Goal: Task Accomplishment & Management: Use online tool/utility

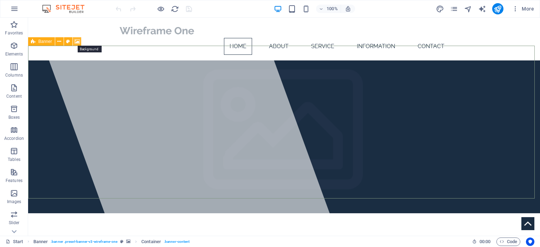
click at [74, 41] on icon at bounding box center [76, 41] width 5 height 7
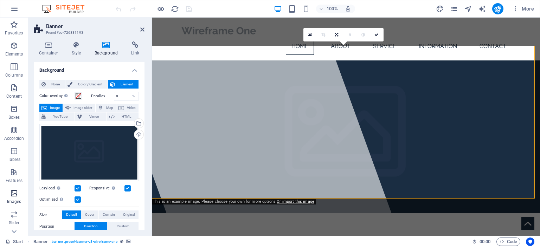
click at [15, 196] on icon "button" at bounding box center [14, 193] width 8 height 8
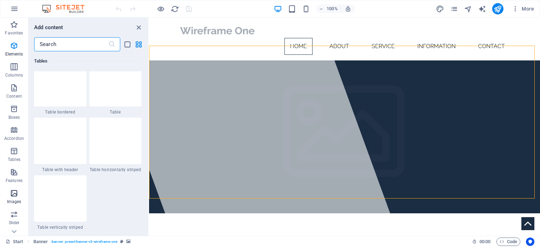
scroll to position [3562, 0]
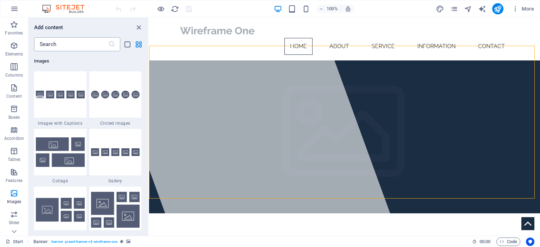
click at [111, 44] on icon at bounding box center [111, 44] width 7 height 7
click at [71, 43] on input "text" at bounding box center [71, 44] width 74 height 14
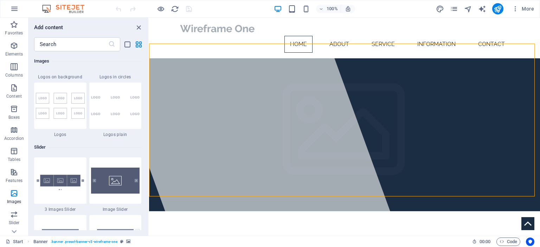
scroll to position [3897, 0]
click at [94, 96] on img at bounding box center [115, 106] width 49 height 21
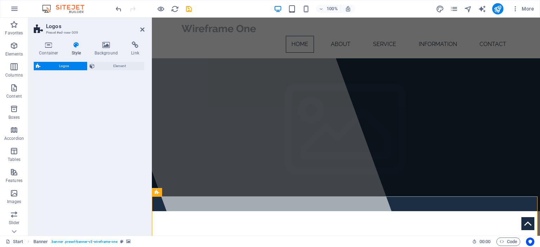
select select "rem"
select select "preset-partners-v3-plain"
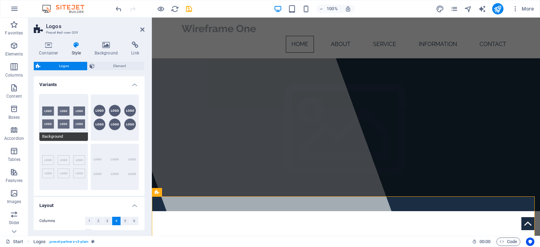
click at [80, 112] on button "Background" at bounding box center [63, 118] width 48 height 46
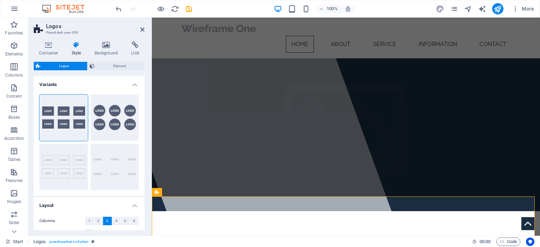
scroll to position [106, 0]
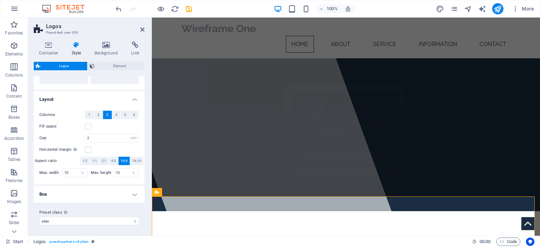
click at [131, 194] on h4 "Box" at bounding box center [89, 194] width 111 height 17
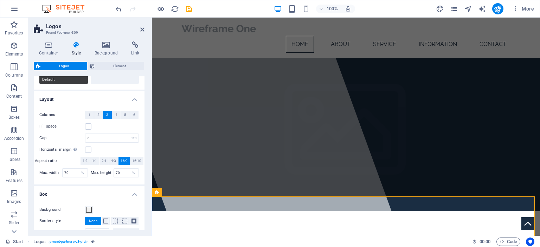
scroll to position [0, 0]
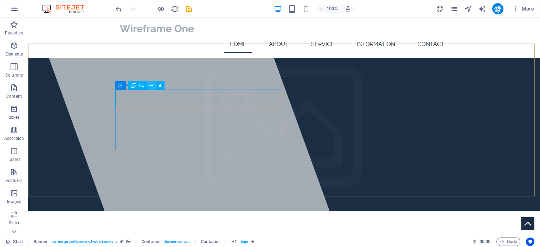
click at [152, 87] on icon at bounding box center [151, 85] width 4 height 7
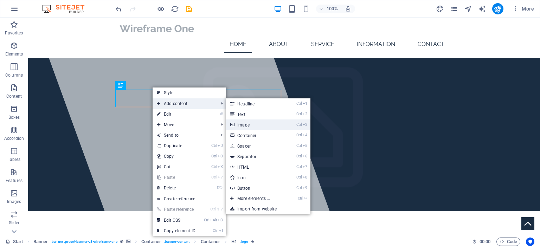
click at [257, 126] on link "Ctrl 3 Image" at bounding box center [255, 124] width 58 height 11
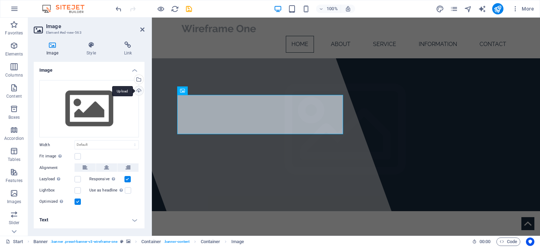
click at [139, 88] on div "Upload" at bounding box center [138, 91] width 11 height 11
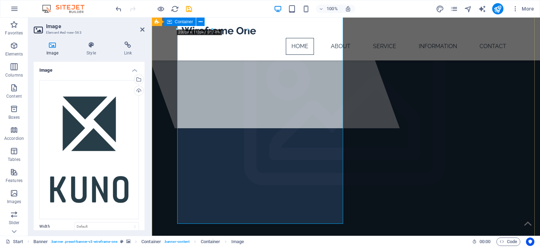
scroll to position [93, 0]
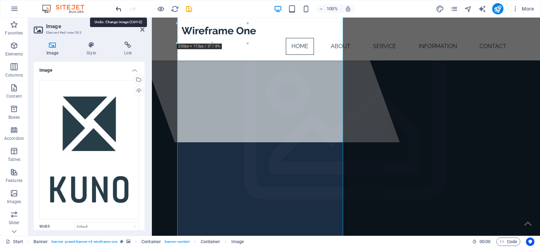
click at [118, 8] on icon "undo" at bounding box center [119, 9] width 8 height 8
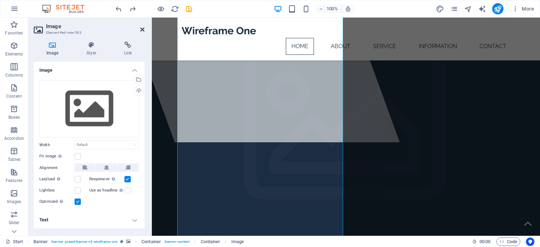
click at [143, 28] on icon at bounding box center [142, 30] width 4 height 6
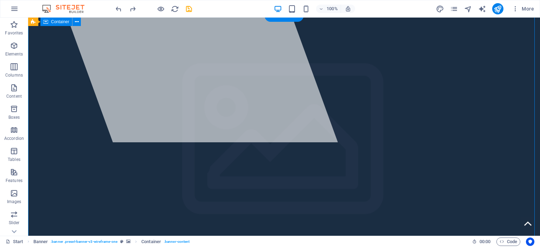
scroll to position [0, 0]
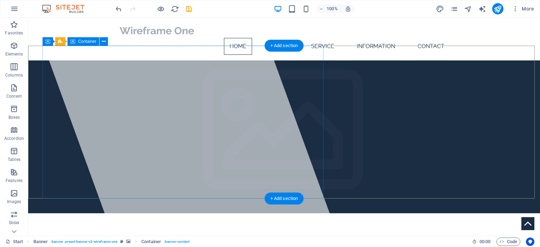
click at [242, 77] on div at bounding box center [185, 127] width 304 height 218
